Goal: Transaction & Acquisition: Obtain resource

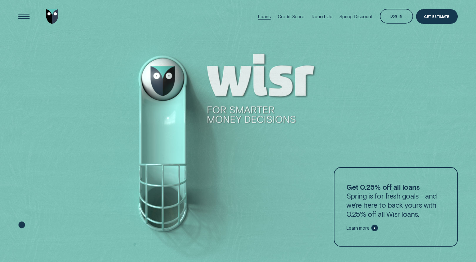
click at [258, 14] on div "Loans" at bounding box center [264, 17] width 13 height 6
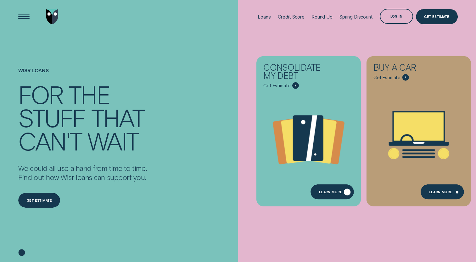
click at [326, 190] on div "Learn more" at bounding box center [331, 192] width 43 height 15
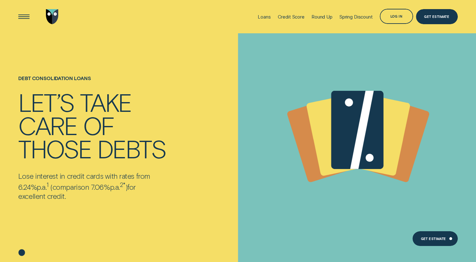
click at [403, 64] on icon at bounding box center [358, 132] width 188 height 144
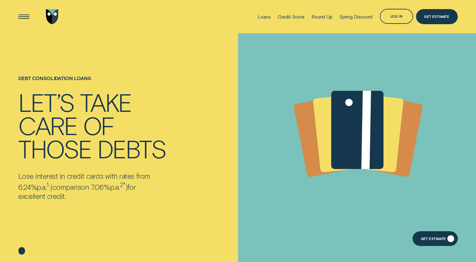
click at [431, 240] on div "Get Estimate" at bounding box center [432, 239] width 25 height 3
